Goal: Transaction & Acquisition: Book appointment/travel/reservation

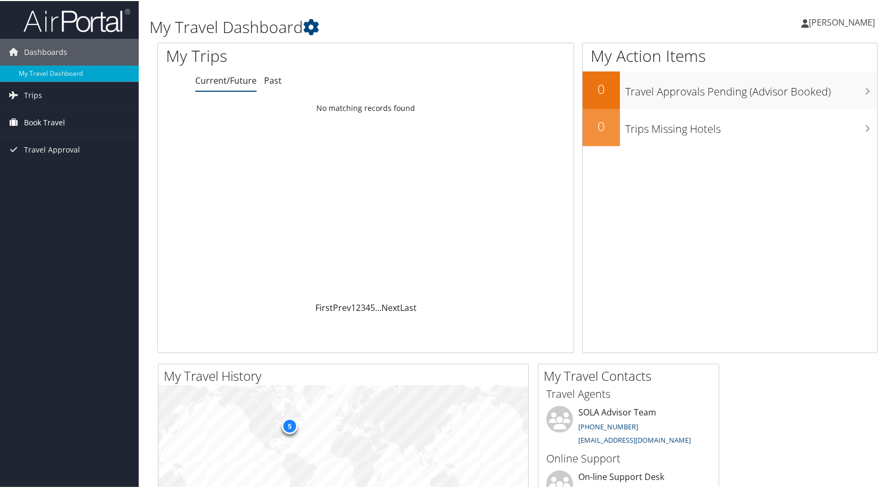
click at [51, 122] on span "Book Travel" at bounding box center [44, 121] width 41 height 27
click at [49, 157] on link "Book/Manage Online Trips" at bounding box center [69, 159] width 139 height 16
